Goal: Go to known website: Access a specific website the user already knows

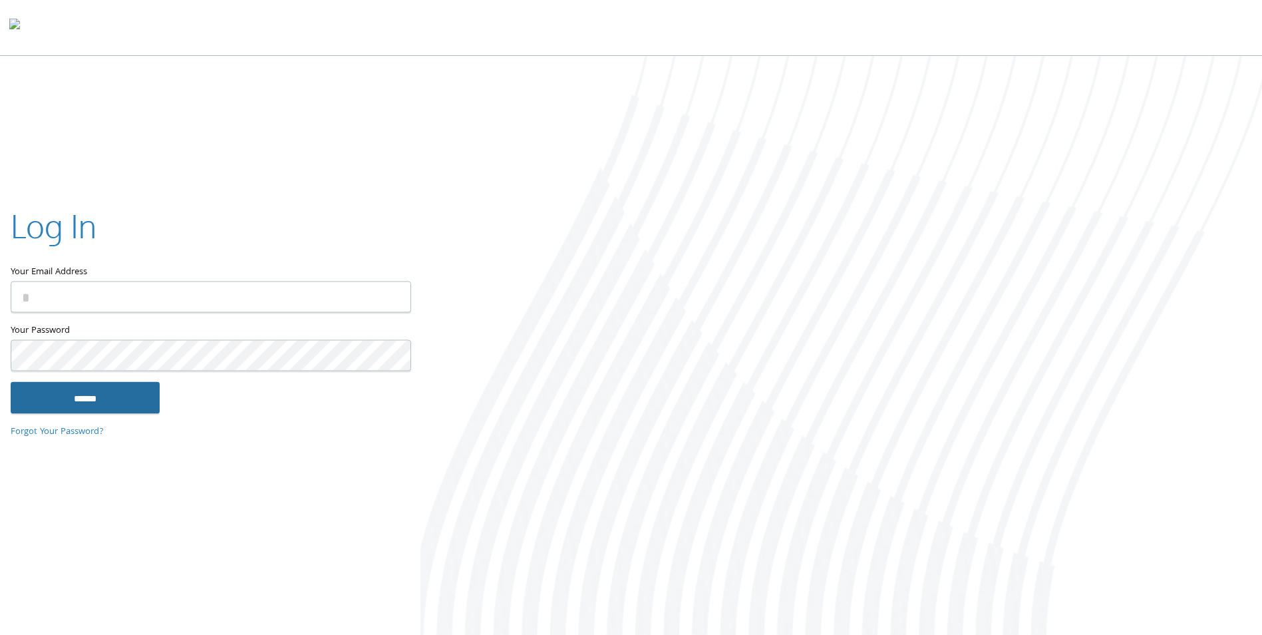
type input "**********"
click at [116, 403] on input "******" at bounding box center [85, 398] width 149 height 32
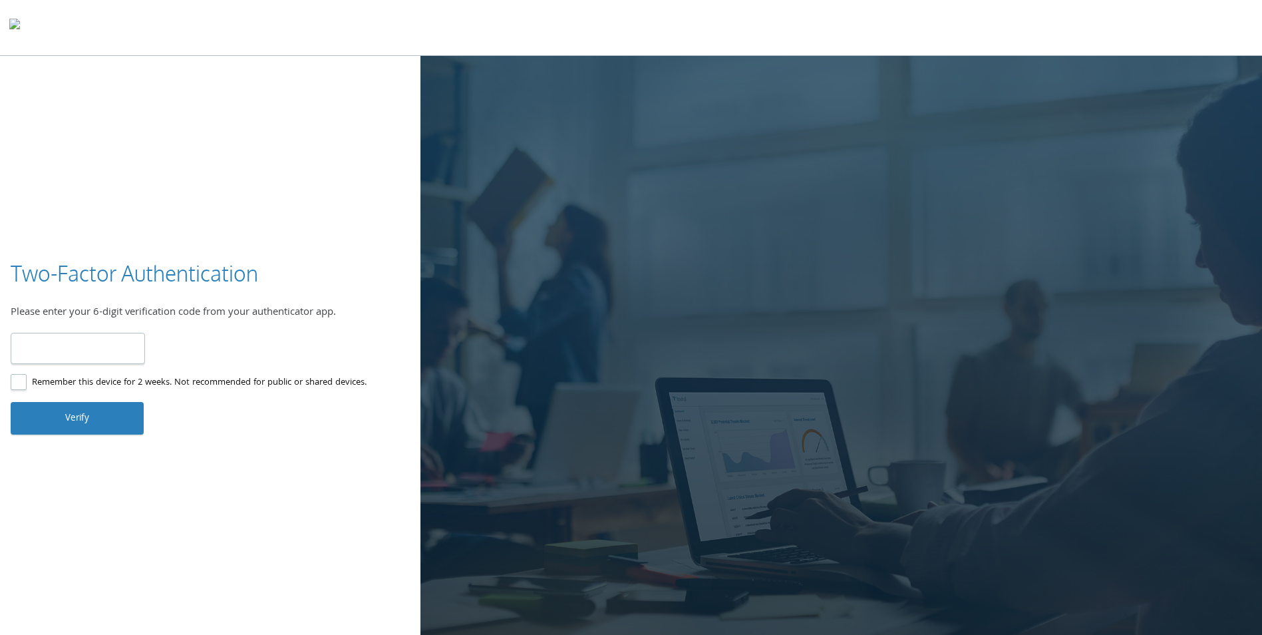
type input "******"
